Goal: Information Seeking & Learning: Learn about a topic

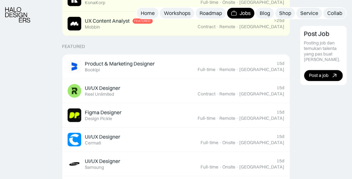
scroll to position [225, 0]
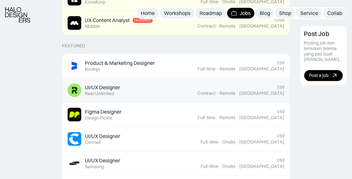
click at [106, 86] on div "UI/UX Designer" at bounding box center [102, 87] width 35 height 7
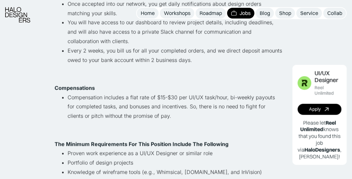
scroll to position [357, 0]
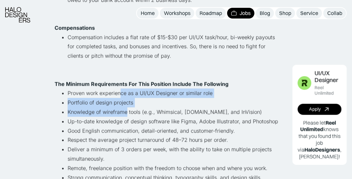
drag, startPoint x: 123, startPoint y: 95, endPoint x: 130, endPoint y: 114, distance: 19.8
click at [130, 114] on ul "Proven work experience as a UI/UX Designer or similar role Portfolio of design …" at bounding box center [168, 149] width 227 height 121
click at [130, 114] on li "Knowledge of wireframe tools (e.g., Whimsical, [DOMAIN_NAME], and InVision)" at bounding box center [175, 111] width 214 height 9
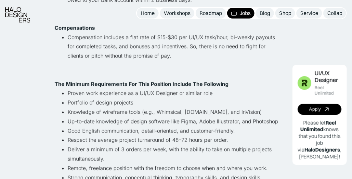
scroll to position [422, 0]
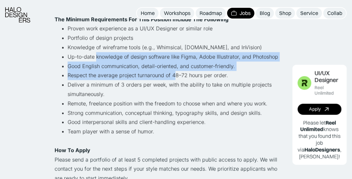
drag, startPoint x: 99, startPoint y: 58, endPoint x: 178, endPoint y: 77, distance: 80.8
click at [178, 77] on ul "Proven work experience as a UI/UX Designer or similar role Portfolio of design …" at bounding box center [168, 84] width 227 height 121
click at [178, 77] on li "Respect the average project turnaround of 48–72 hours per order." at bounding box center [175, 74] width 214 height 9
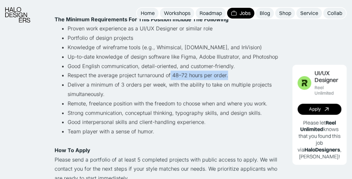
drag, startPoint x: 185, startPoint y: 75, endPoint x: 232, endPoint y: 76, distance: 47.4
click at [232, 76] on li "Respect the average project turnaround of 48–72 hours per order." at bounding box center [175, 74] width 214 height 9
click at [233, 76] on li "Respect the average project turnaround of 48–72 hours per order." at bounding box center [175, 74] width 214 height 9
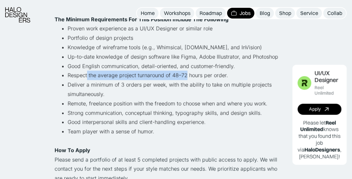
drag, startPoint x: 89, startPoint y: 76, endPoint x: 187, endPoint y: 75, distance: 98.1
click at [187, 75] on li "Respect the average project turnaround of 48–72 hours per order." at bounding box center [175, 74] width 214 height 9
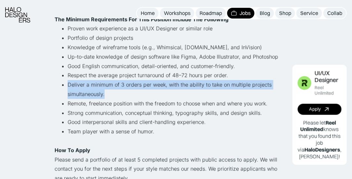
drag, startPoint x: 69, startPoint y: 85, endPoint x: 159, endPoint y: 90, distance: 89.7
click at [159, 90] on ul "Proven work experience as a UI/UX Designer or similar role Portfolio of design …" at bounding box center [168, 84] width 227 height 121
click at [159, 90] on li "Deliver a minimum of 3 orders per week, with the ability to take on multiple pr…" at bounding box center [175, 89] width 214 height 19
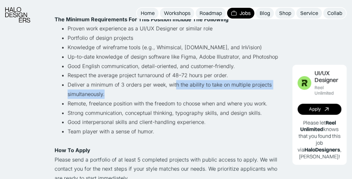
drag, startPoint x: 199, startPoint y: 88, endPoint x: 200, endPoint y: 94, distance: 6.9
click at [200, 94] on li "Deliver a minimum of 3 orders per week, with the ability to take on multiple pr…" at bounding box center [175, 89] width 214 height 19
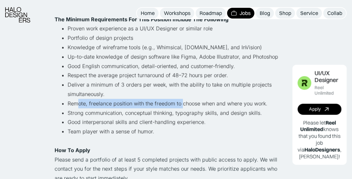
drag, startPoint x: 81, startPoint y: 103, endPoint x: 186, endPoint y: 104, distance: 104.9
click at [186, 104] on li "Remote, freelance position with the freedom to choose when and where you work." at bounding box center [175, 103] width 214 height 9
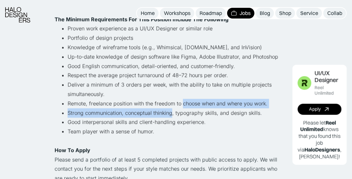
drag, startPoint x: 186, startPoint y: 104, endPoint x: 173, endPoint y: 114, distance: 17.1
click at [173, 114] on ul "Proven work experience as a UI/UX Designer or similar role Portfolio of design …" at bounding box center [168, 84] width 227 height 121
click at [173, 114] on li "Strong communication, conceptual thinking, typography skills, and design skills." at bounding box center [175, 112] width 214 height 9
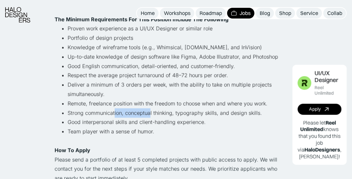
drag, startPoint x: 118, startPoint y: 115, endPoint x: 152, endPoint y: 116, distance: 34.8
click at [152, 116] on li "Strong communication, conceptual thinking, typography skills, and design skills." at bounding box center [175, 112] width 214 height 9
drag, startPoint x: 128, startPoint y: 113, endPoint x: 178, endPoint y: 114, distance: 50.3
click at [178, 114] on li "Strong communication, conceptual thinking, typography skills, and design skills." at bounding box center [175, 112] width 214 height 9
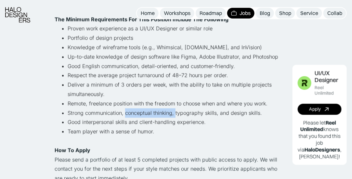
click at [178, 114] on li "Strong communication, conceptual thinking, typography skills, and design skills." at bounding box center [175, 112] width 214 height 9
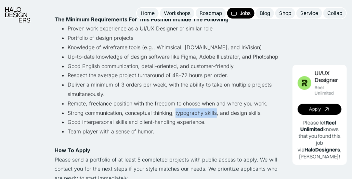
drag, startPoint x: 178, startPoint y: 114, endPoint x: 216, endPoint y: 114, distance: 38.3
click at [216, 114] on li "Strong communication, conceptual thinking, typography skills, and design skills." at bounding box center [175, 112] width 214 height 9
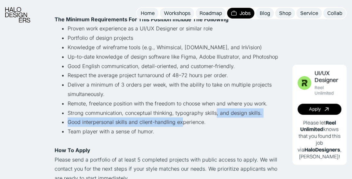
drag, startPoint x: 218, startPoint y: 114, endPoint x: 185, endPoint y: 121, distance: 33.7
click at [185, 121] on ul "Proven work experience as a UI/UX Designer or similar role Portfolio of design …" at bounding box center [168, 84] width 227 height 121
click at [185, 121] on li "Good interpersonal skills and client-handling experience." at bounding box center [175, 121] width 214 height 9
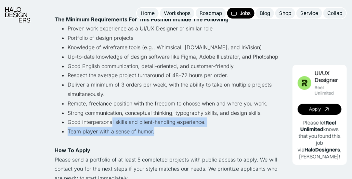
drag, startPoint x: 116, startPoint y: 118, endPoint x: 185, endPoint y: 129, distance: 70.7
click at [185, 129] on ul "Proven work experience as a UI/UX Designer or similar role Portfolio of design …" at bounding box center [168, 84] width 227 height 121
click at [186, 129] on li "Team player with a sense of humor." at bounding box center [175, 136] width 214 height 19
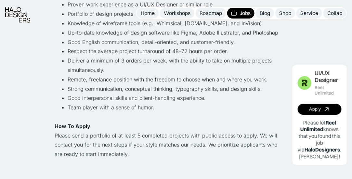
scroll to position [455, 0]
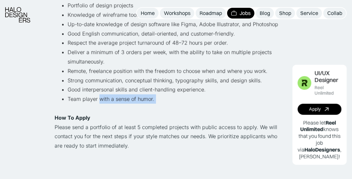
drag, startPoint x: 146, startPoint y: 107, endPoint x: 163, endPoint y: 110, distance: 17.4
click at [155, 108] on li "Team player with a sense of humor." at bounding box center [175, 103] width 214 height 19
click at [163, 110] on li "Team player with a sense of humor." at bounding box center [175, 103] width 214 height 19
click at [164, 110] on li "Team player with a sense of humor." at bounding box center [175, 103] width 214 height 19
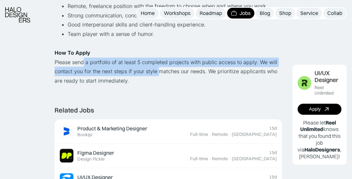
drag, startPoint x: 86, startPoint y: 66, endPoint x: 160, endPoint y: 69, distance: 74.7
click at [160, 69] on p "Please send a portfolio of at least 5 completed projects with public access to …" at bounding box center [168, 71] width 227 height 28
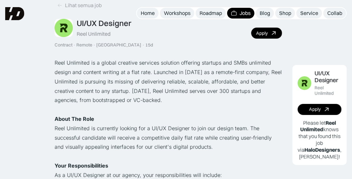
scroll to position [0, 0]
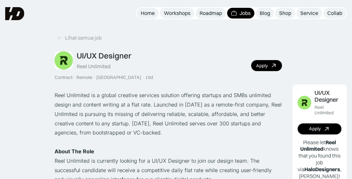
click at [67, 61] on img at bounding box center [64, 60] width 18 height 18
click at [85, 68] on div "Reel Unlimited" at bounding box center [94, 66] width 34 height 7
click at [171, 58] on div "UI/UX Designer Reel Unlimited Contract · Remote · [GEOGRAPHIC_DATA] · 15d Apply" at bounding box center [168, 65] width 227 height 29
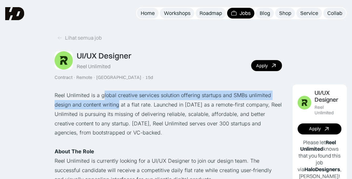
drag, startPoint x: 109, startPoint y: 98, endPoint x: 121, endPoint y: 101, distance: 12.9
click at [121, 101] on p "Reel Unlimited is a global creative services solution offering startups and SMB…" at bounding box center [168, 114] width 227 height 47
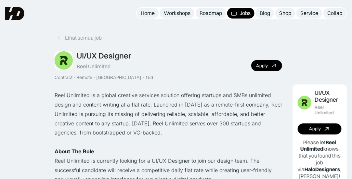
click at [129, 121] on p "Reel Unlimited is a global creative services solution offering startups and SMB…" at bounding box center [168, 114] width 227 height 47
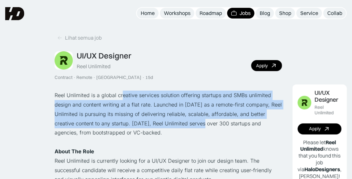
drag, startPoint x: 142, startPoint y: 97, endPoint x: 190, endPoint y: 124, distance: 55.4
click at [190, 124] on p "Reel Unlimited is a global creative services solution offering startups and SMB…" at bounding box center [168, 114] width 227 height 47
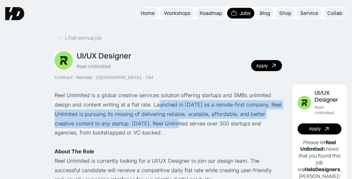
drag, startPoint x: 160, startPoint y: 102, endPoint x: 162, endPoint y: 130, distance: 27.6
click at [162, 128] on p "Reel Unlimited is a global creative services solution offering startups and SMB…" at bounding box center [168, 114] width 227 height 47
click at [162, 129] on p "Reel Unlimited is a global creative services solution offering startups and SMB…" at bounding box center [168, 114] width 227 height 47
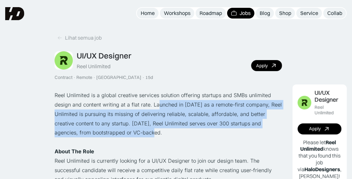
click at [162, 130] on p "Reel Unlimited is a global creative services solution offering startups and SMB…" at bounding box center [168, 114] width 227 height 47
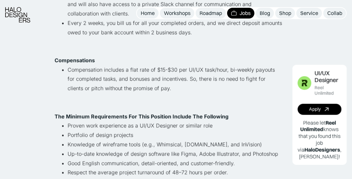
scroll to position [357, 0]
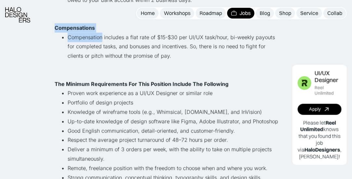
drag, startPoint x: 104, startPoint y: 40, endPoint x: 174, endPoint y: 36, distance: 70.6
click at [172, 33] on li "Compensation includes a flat rate of $15-$30 per UI/UX task/hour, bi-weekly pay…" at bounding box center [175, 51] width 214 height 37
click at [174, 36] on li "Compensation includes a flat rate of $15-$30 per UI/UX task/hour, bi-weekly pay…" at bounding box center [175, 51] width 214 height 37
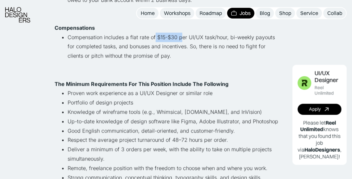
drag, startPoint x: 158, startPoint y: 36, endPoint x: 183, endPoint y: 37, distance: 25.0
click at [183, 37] on li "Compensation includes a flat rate of $15-$30 per UI/UX task/hour, bi-weekly pay…" at bounding box center [175, 51] width 214 height 37
drag, startPoint x: 183, startPoint y: 37, endPoint x: 233, endPoint y: 35, distance: 49.4
click at [233, 35] on li "Compensation includes a flat rate of $15-$30 per UI/UX task/hour, bi-weekly pay…" at bounding box center [175, 51] width 214 height 37
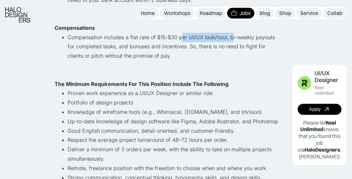
click at [233, 35] on li "Compensation includes a flat rate of $15-$30 per UI/UX task/hour, bi-weekly pay…" at bounding box center [175, 51] width 214 height 37
drag, startPoint x: 215, startPoint y: 39, endPoint x: 253, endPoint y: 38, distance: 38.7
click at [251, 38] on li "Compensation includes a flat rate of $15-$30 per UI/UX task/hour, bi-weekly pay…" at bounding box center [175, 51] width 214 height 37
click at [253, 38] on li "Compensation includes a flat rate of $15-$30 per UI/UX task/hour, bi-weekly pay…" at bounding box center [175, 51] width 214 height 37
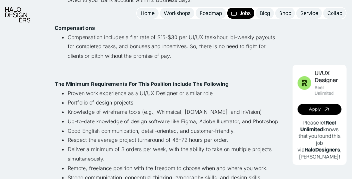
click at [275, 42] on li "Compensation includes a flat rate of $15-$30 per UI/UX task/hour, bi-weekly pay…" at bounding box center [175, 51] width 214 height 37
drag, startPoint x: 188, startPoint y: 52, endPoint x: 191, endPoint y: 61, distance: 9.7
click at [191, 59] on li "Compensation includes a flat rate of $15-$30 per UI/UX task/hour, bi-weekly pay…" at bounding box center [175, 51] width 214 height 37
click at [191, 61] on li "Compensation includes a flat rate of $15-$30 per UI/UX task/hour, bi-weekly pay…" at bounding box center [175, 51] width 214 height 37
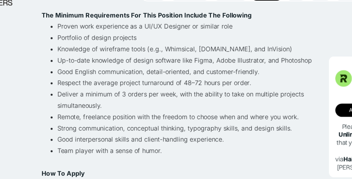
scroll to position [417, 0]
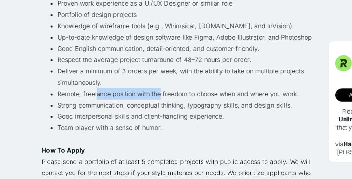
drag, startPoint x: 102, startPoint y: 111, endPoint x: 155, endPoint y: 107, distance: 52.4
click at [155, 107] on li "Remote, freelance position with the freedom to choose when and where you work." at bounding box center [175, 108] width 214 height 9
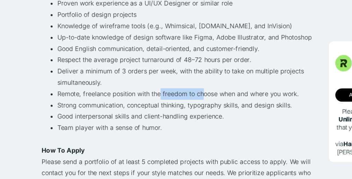
drag, startPoint x: 155, startPoint y: 107, endPoint x: 191, endPoint y: 109, distance: 36.4
click at [191, 109] on li "Remote, freelance position with the freedom to choose when and where you work." at bounding box center [175, 108] width 214 height 9
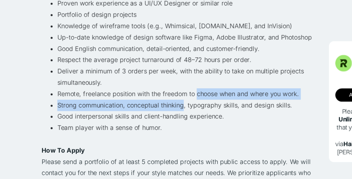
drag, startPoint x: 191, startPoint y: 109, endPoint x: 176, endPoint y: 115, distance: 16.0
click at [176, 115] on ul "Proven work experience as a UI/UX Designer or similar role Portfolio of design …" at bounding box center [168, 89] width 227 height 121
click at [176, 115] on li "Strong communication, conceptual thinking, typography skills, and design skills." at bounding box center [175, 117] width 214 height 9
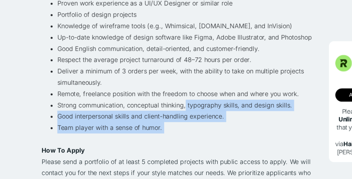
drag, startPoint x: 176, startPoint y: 115, endPoint x: 170, endPoint y: 136, distance: 21.3
click at [170, 136] on ul "Proven work experience as a UI/UX Designer or similar role Portfolio of design …" at bounding box center [168, 89] width 227 height 121
click at [170, 136] on li "Team player with a sense of humor." at bounding box center [175, 141] width 214 height 19
